Goal: Navigation & Orientation: Find specific page/section

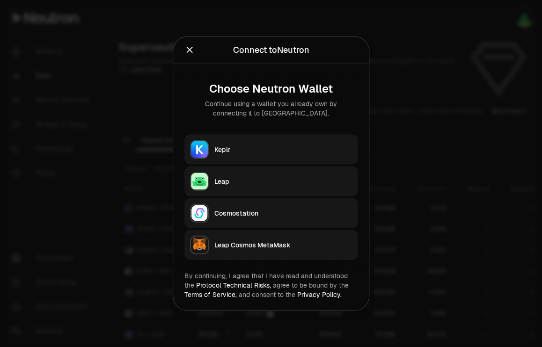
click at [240, 149] on div "Keplr" at bounding box center [283, 149] width 138 height 9
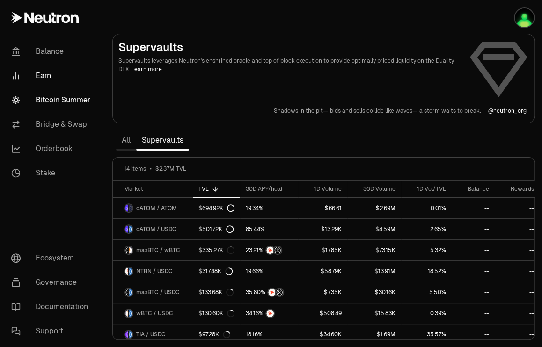
click at [49, 98] on link "Bitcoin Summer" at bounding box center [52, 100] width 97 height 24
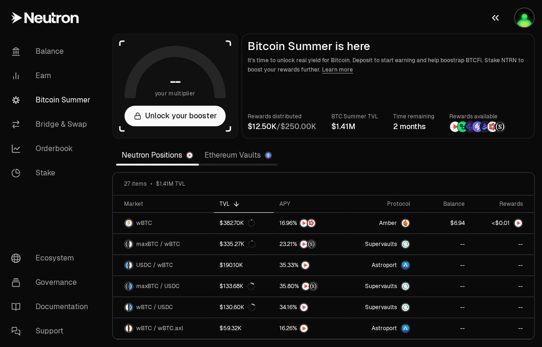
click at [520, 18] on img "button" at bounding box center [524, 17] width 19 height 19
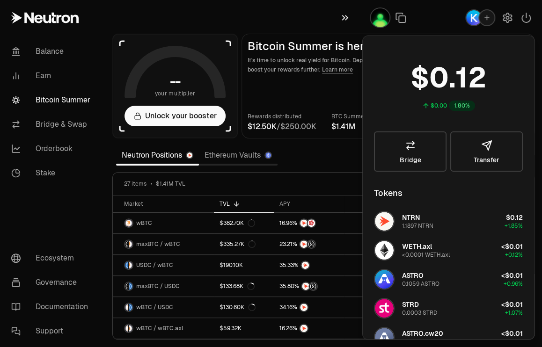
click at [345, 15] on icon "button" at bounding box center [345, 17] width 10 height 11
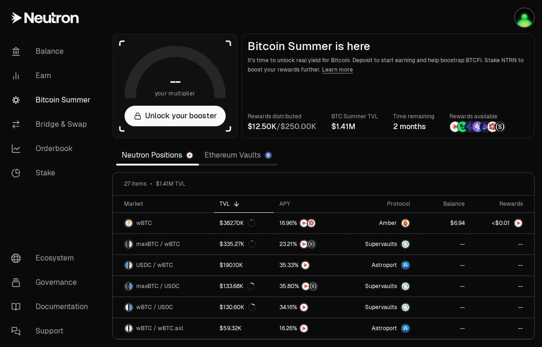
click at [368, 157] on section "-- your multiplier Unlock your booster Bitcoin Summer is here It's time to unlo…" at bounding box center [323, 173] width 437 height 347
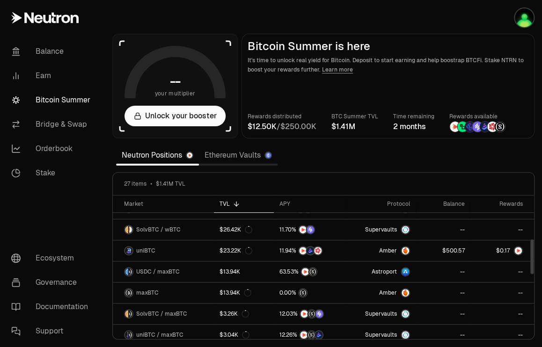
scroll to position [182, 0]
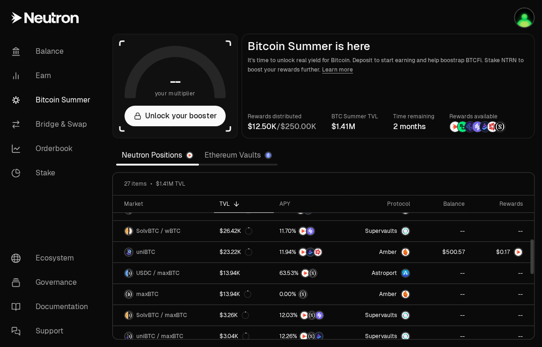
drag, startPoint x: 532, startPoint y: 217, endPoint x: 535, endPoint y: 261, distance: 43.6
click at [533, 261] on div at bounding box center [531, 257] width 3 height 35
click at [50, 47] on link "Balance" at bounding box center [52, 51] width 97 height 24
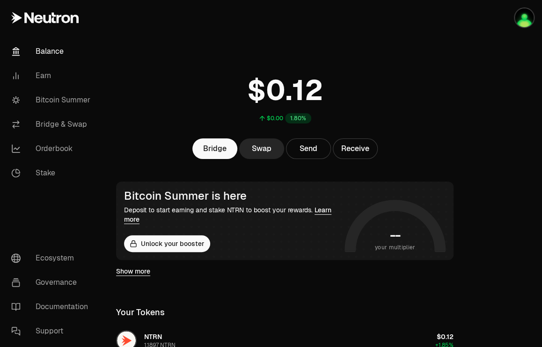
click at [491, 173] on div at bounding box center [503, 344] width 77 height 688
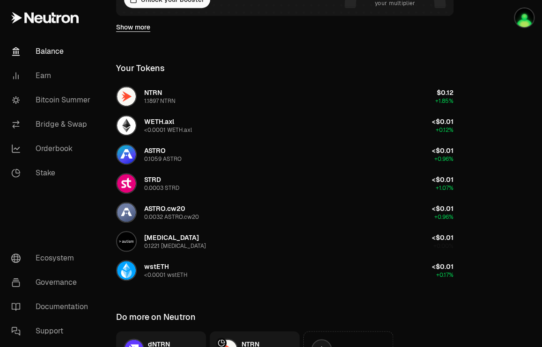
scroll to position [243, 0]
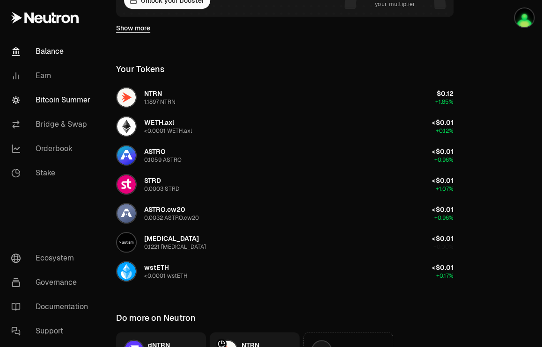
click at [58, 98] on link "Bitcoin Summer" at bounding box center [52, 100] width 97 height 24
